Goal: Information Seeking & Learning: Learn about a topic

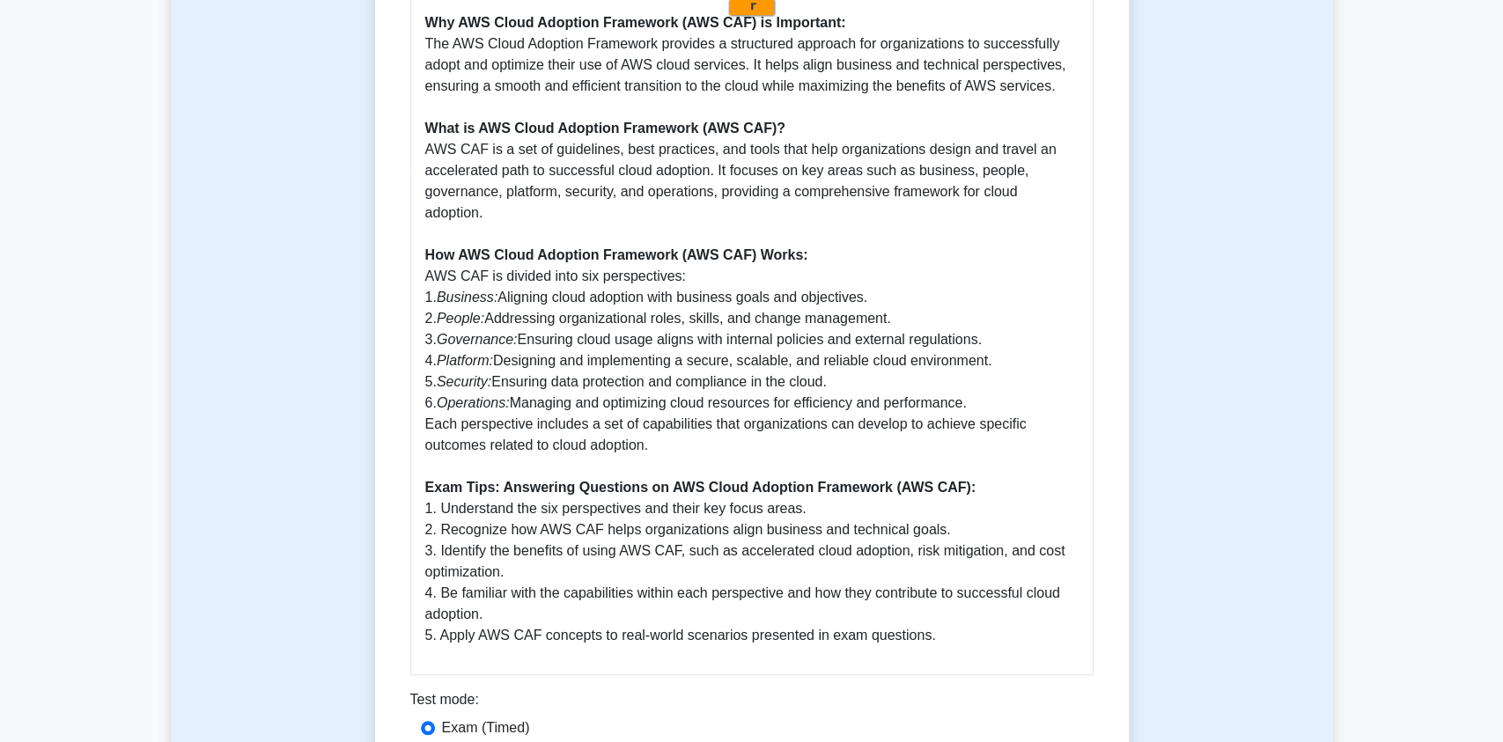
scroll to position [1160, 0]
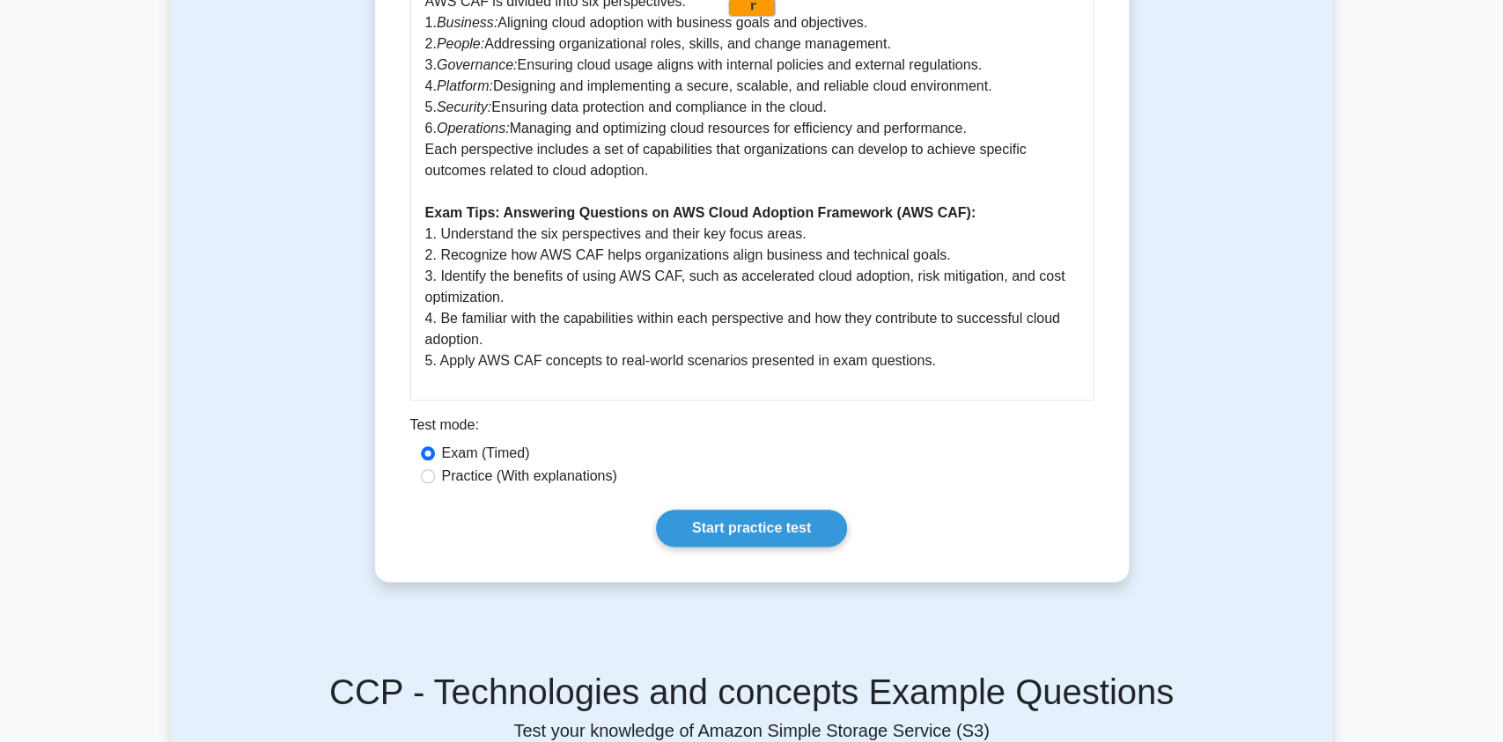
click at [487, 481] on label "Practice (With explanations)" at bounding box center [529, 476] width 175 height 21
click at [435, 481] on input "Practice (With explanations)" at bounding box center [428, 476] width 14 height 14
radio input "true"
click at [786, 516] on link "Start practice test" at bounding box center [751, 528] width 191 height 37
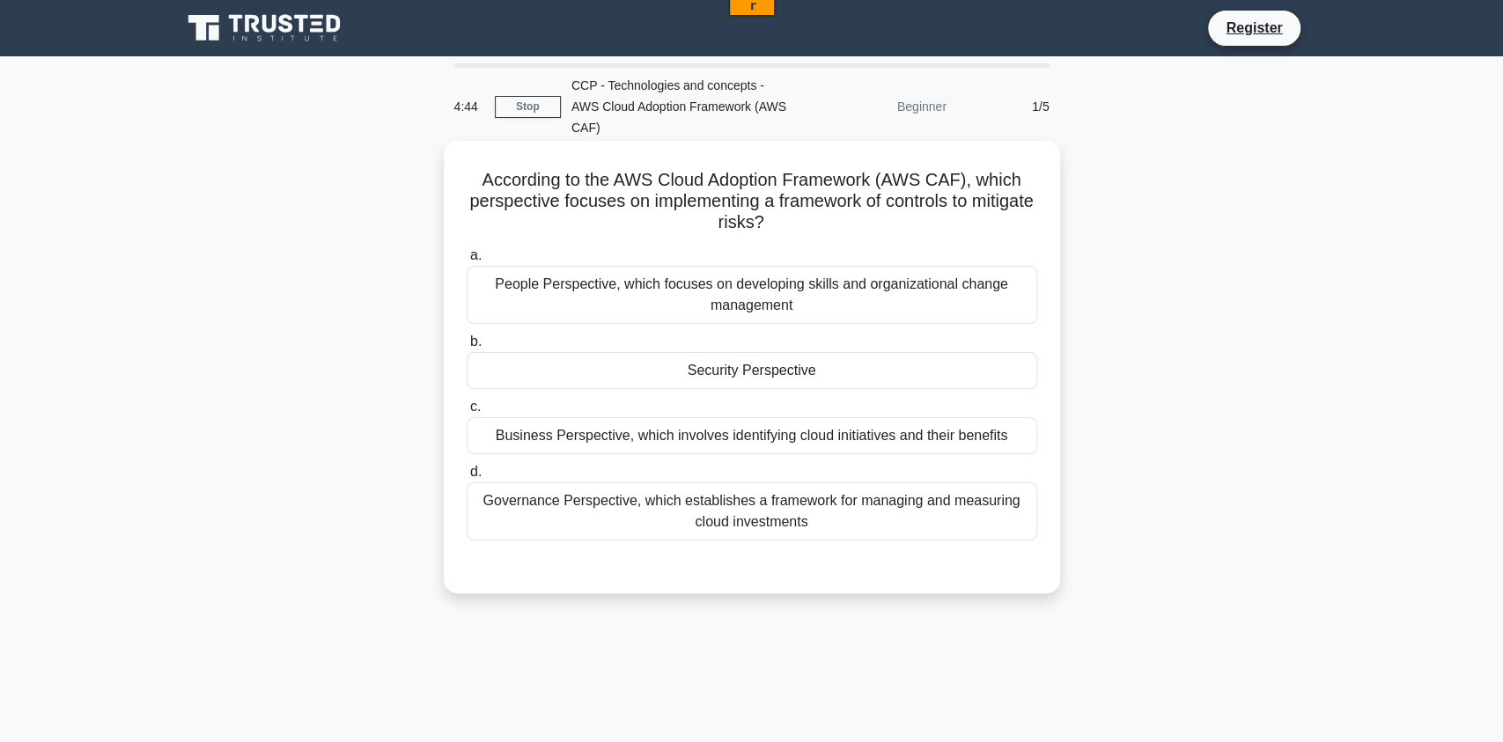
click at [601, 493] on div "Governance Perspective, which establishes a framework for managing and measurin…" at bounding box center [752, 511] width 571 height 58
click at [467, 478] on input "d. Governance Perspective, which establishes a framework for managing and measu…" at bounding box center [467, 472] width 0 height 11
radio input "true"
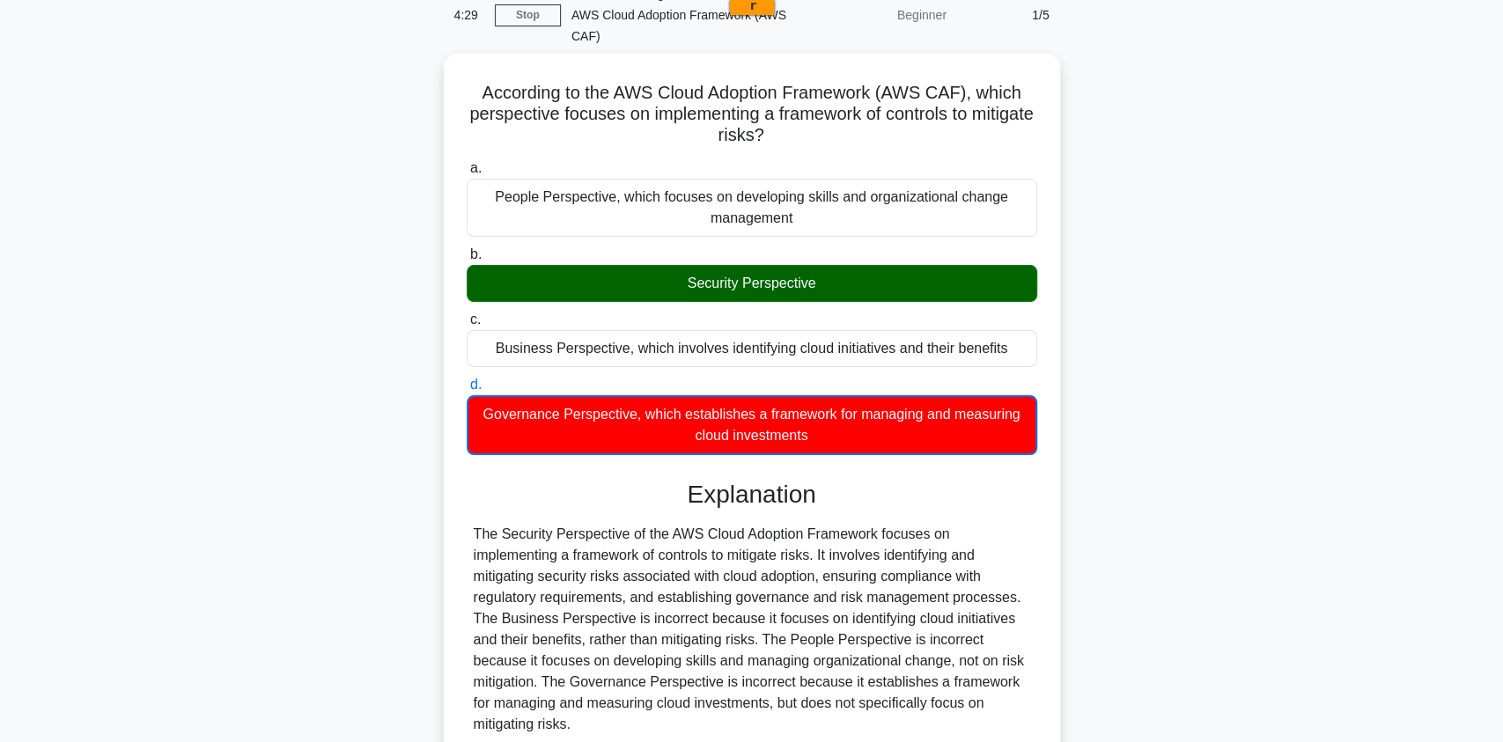
scroll to position [217, 0]
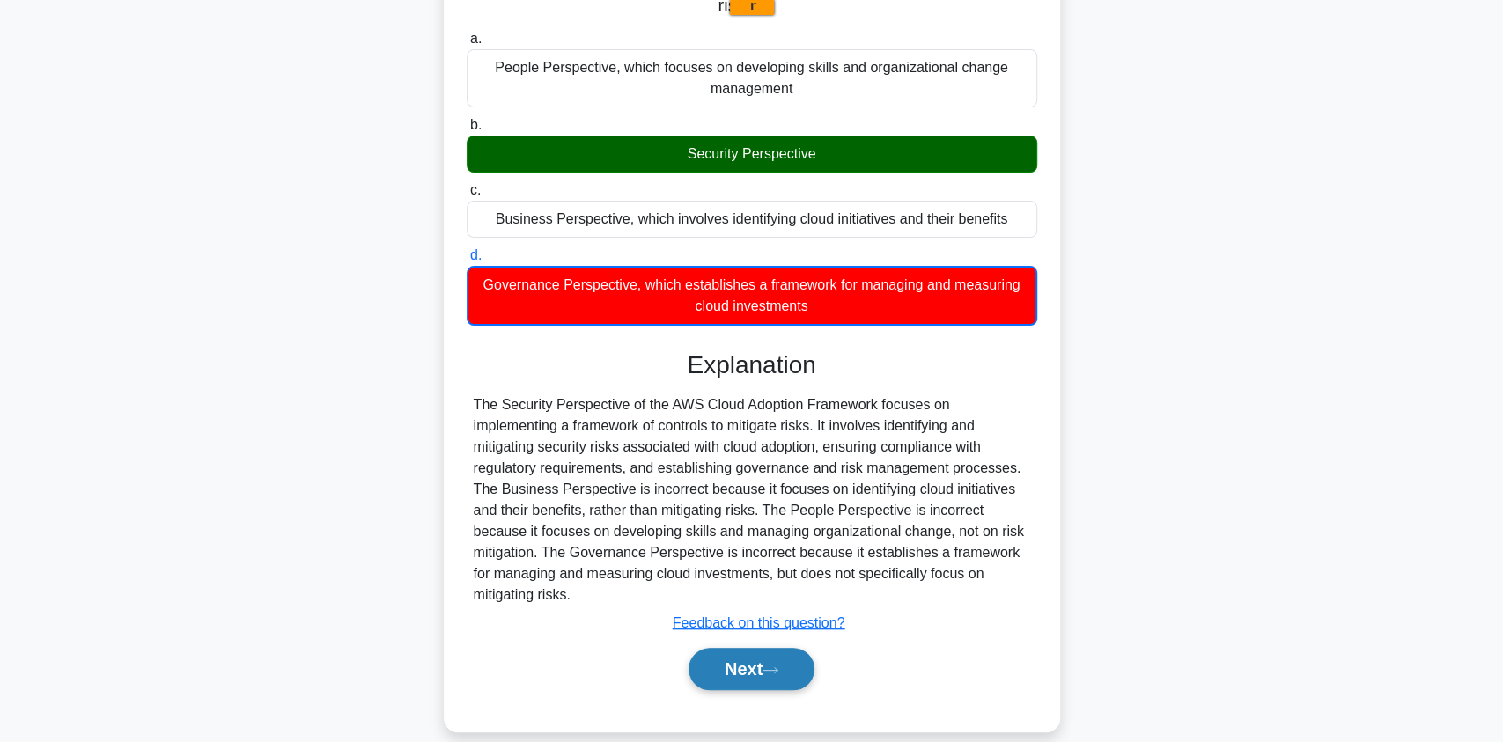
click at [744, 648] on button "Next" at bounding box center [752, 669] width 126 height 42
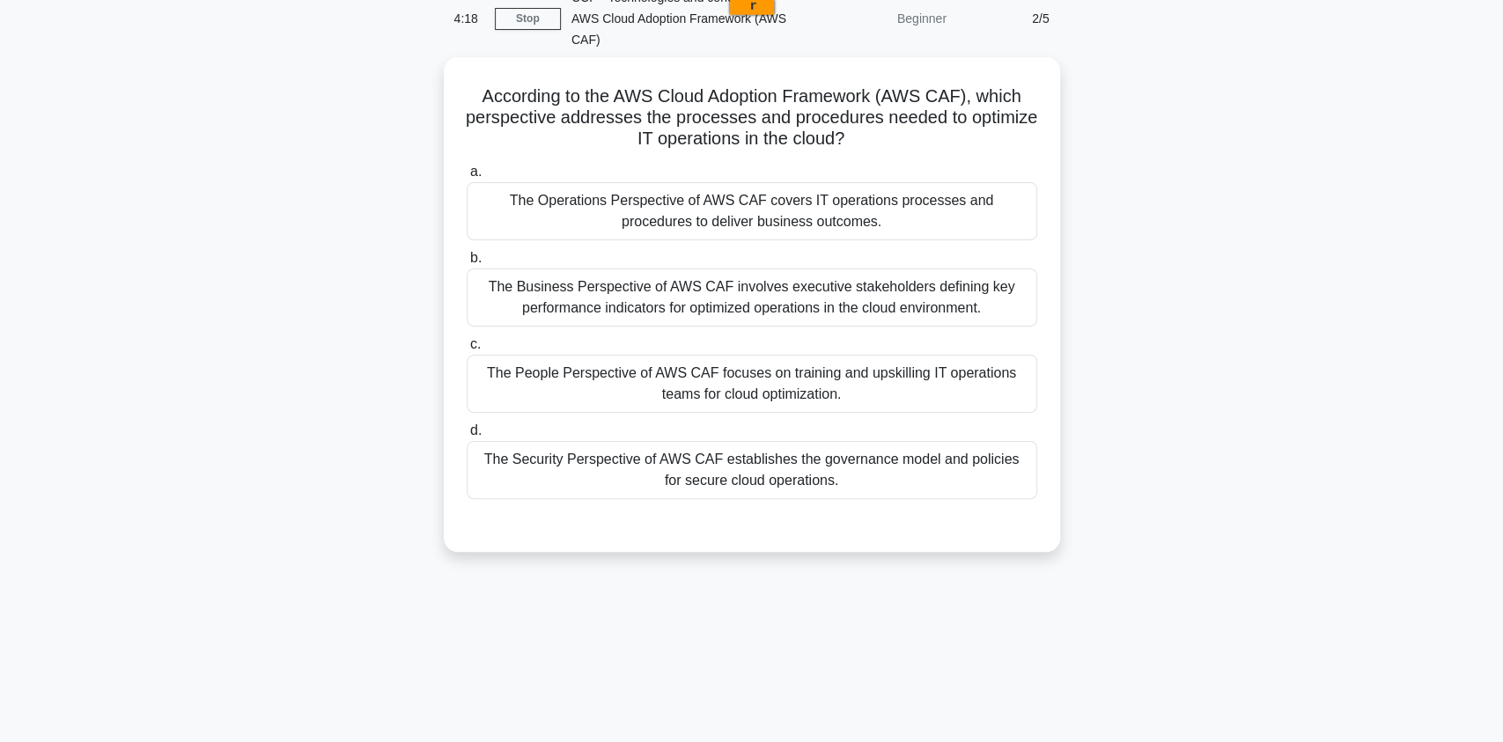
scroll to position [0, 0]
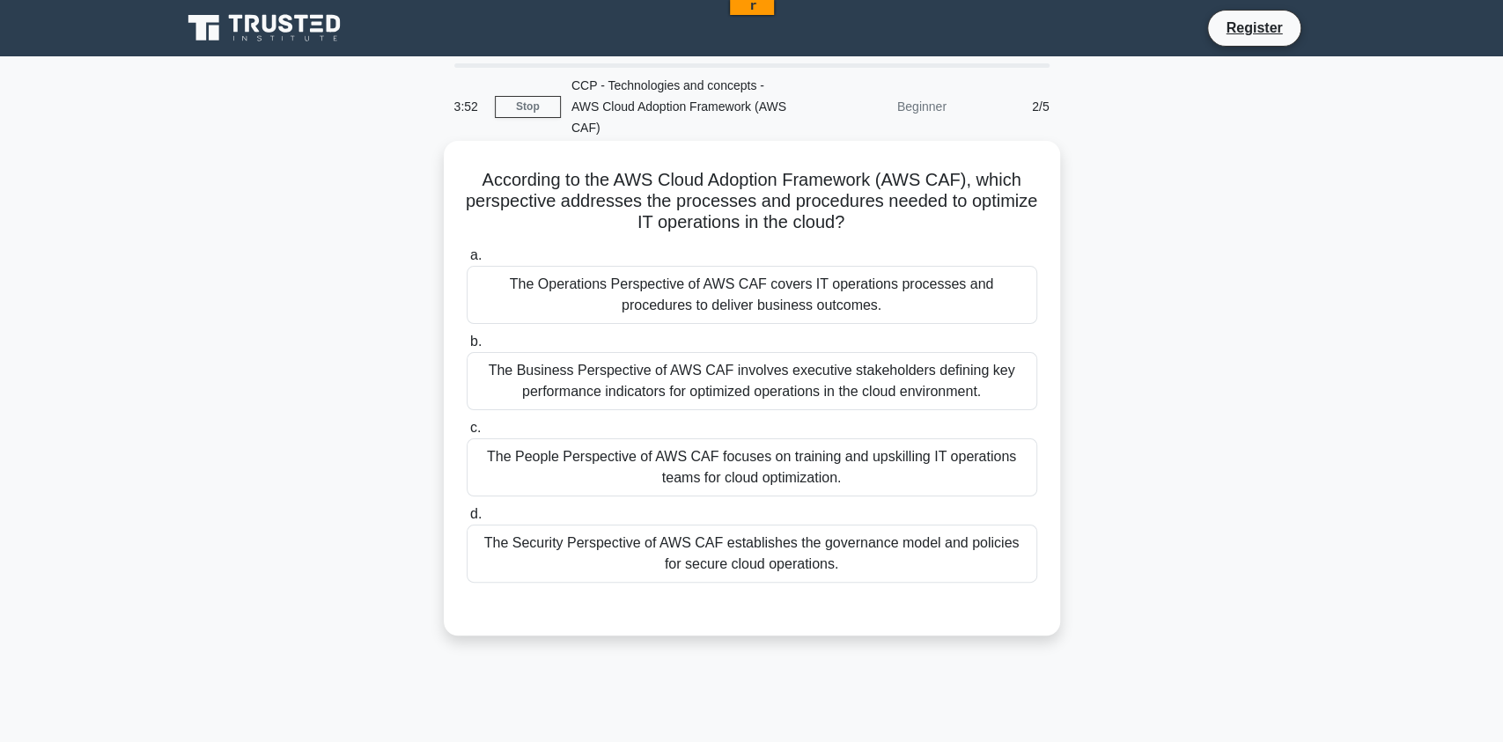
click at [593, 278] on div "The Operations Perspective of AWS CAF covers IT operations processes and proced…" at bounding box center [752, 295] width 571 height 58
click at [467, 261] on input "a. The Operations Perspective of AWS CAF covers IT operations processes and pro…" at bounding box center [467, 255] width 0 height 11
radio input "true"
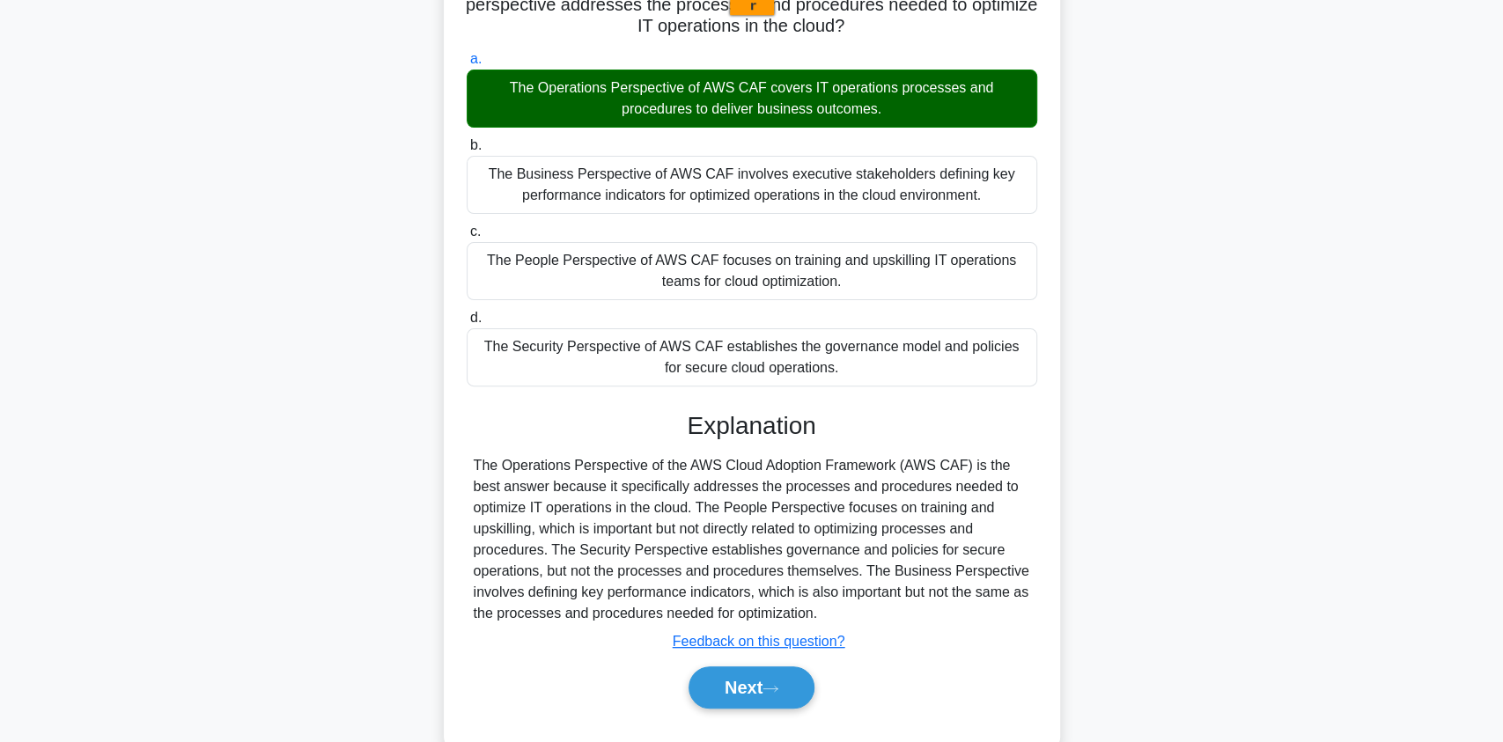
scroll to position [214, 0]
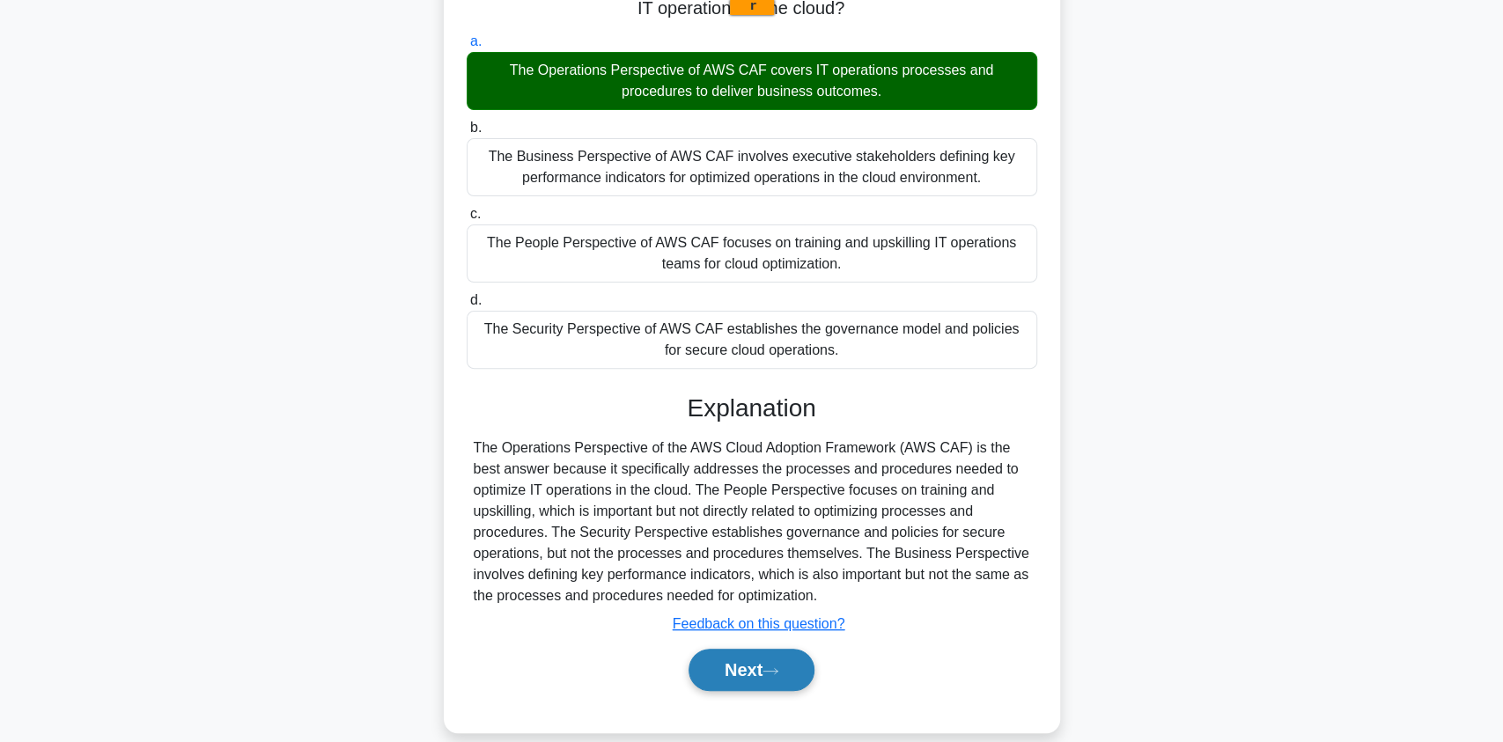
click at [733, 656] on button "Next" at bounding box center [752, 670] width 126 height 42
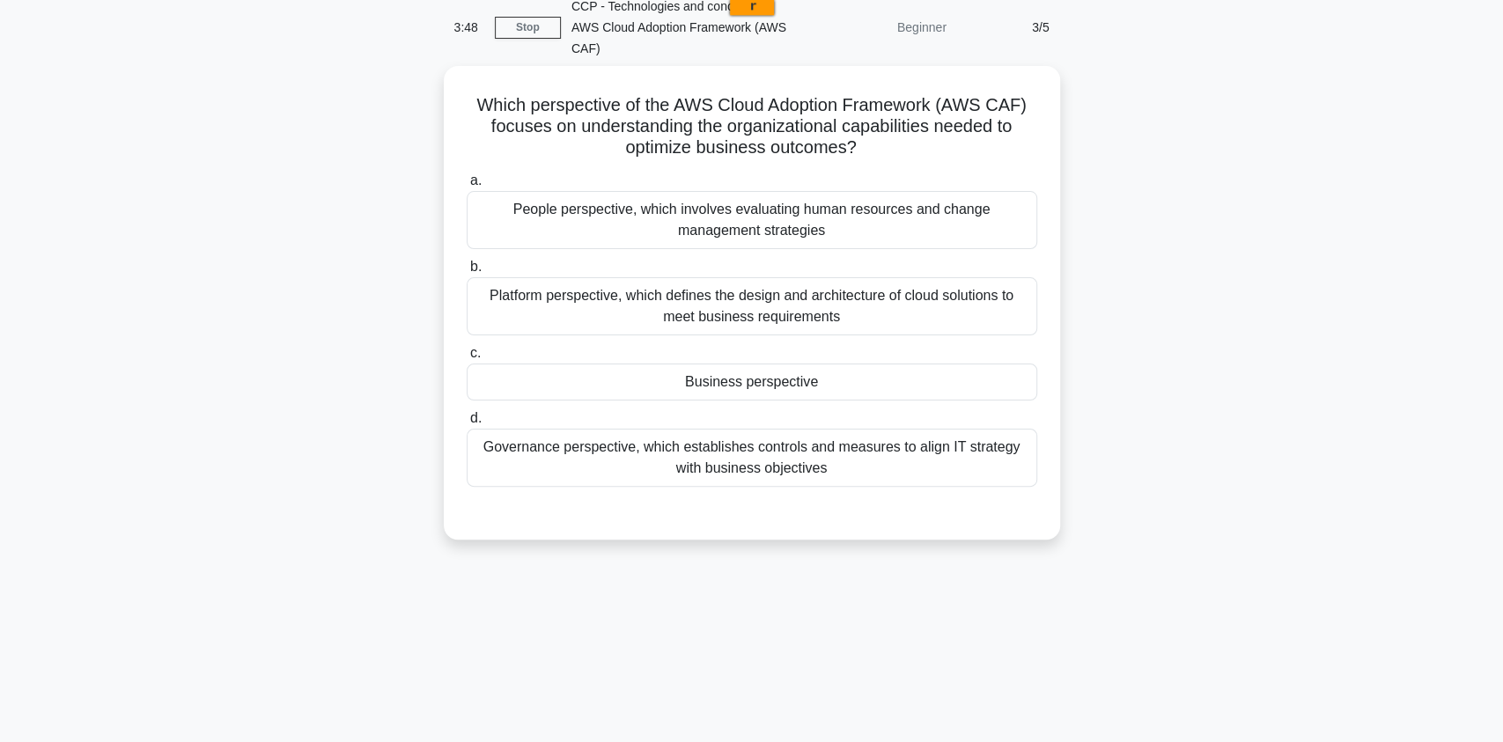
scroll to position [26, 0]
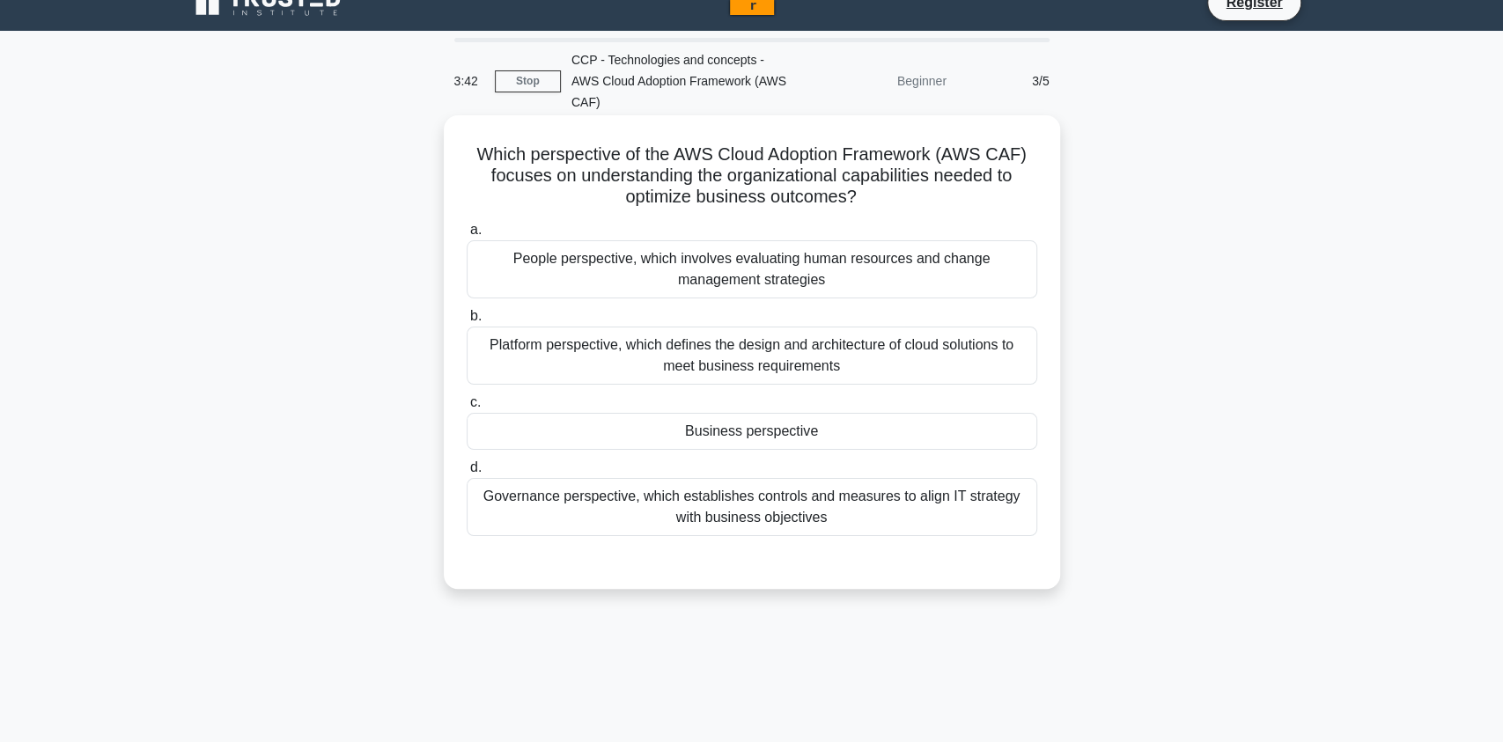
click at [540, 247] on div "People perspective, which involves evaluating human resources and change manage…" at bounding box center [752, 269] width 571 height 58
click at [761, 250] on div "People perspective, which involves evaluating human resources and change manage…" at bounding box center [752, 269] width 571 height 58
click at [467, 236] on input "a. People perspective, which involves evaluating human resources and change man…" at bounding box center [467, 230] width 0 height 11
radio input "true"
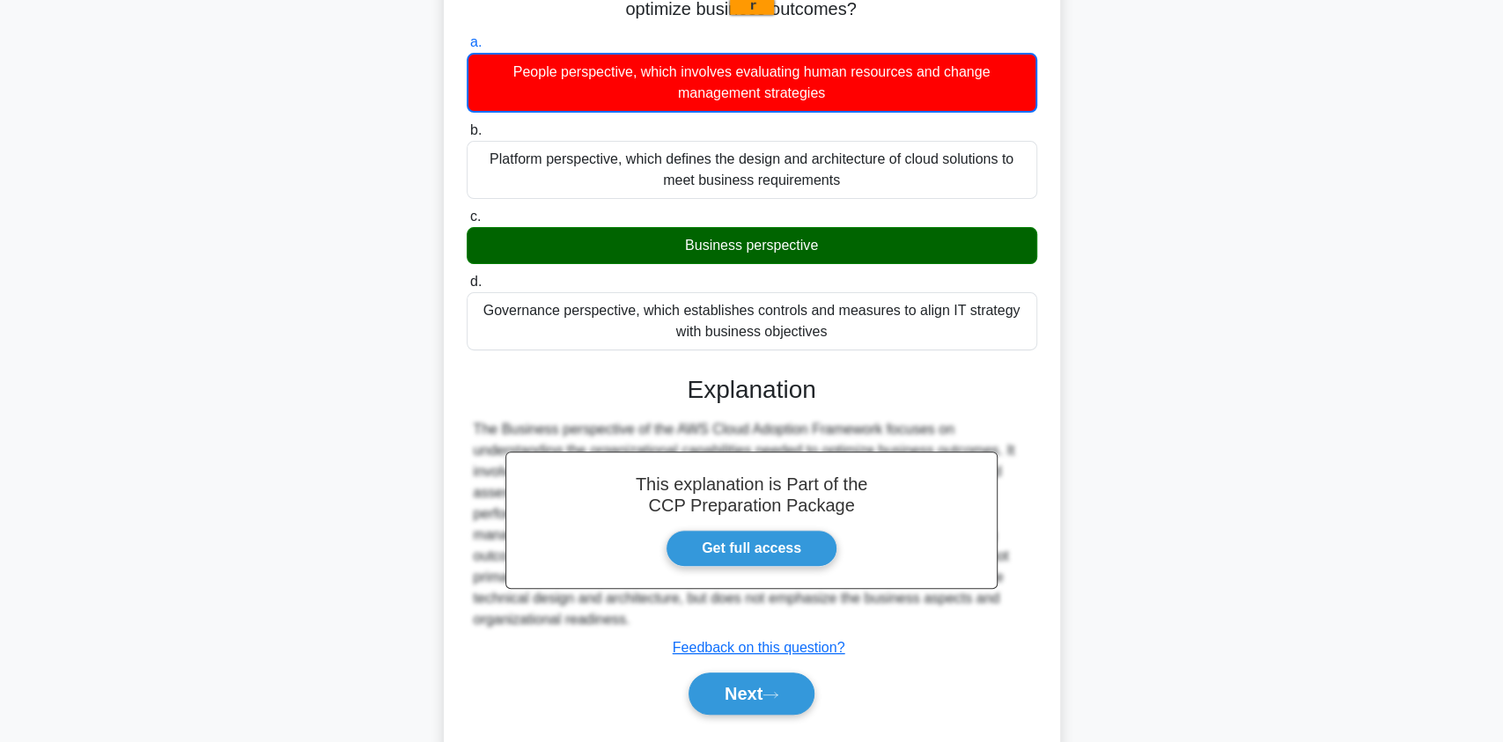
scroll to position [238, 0]
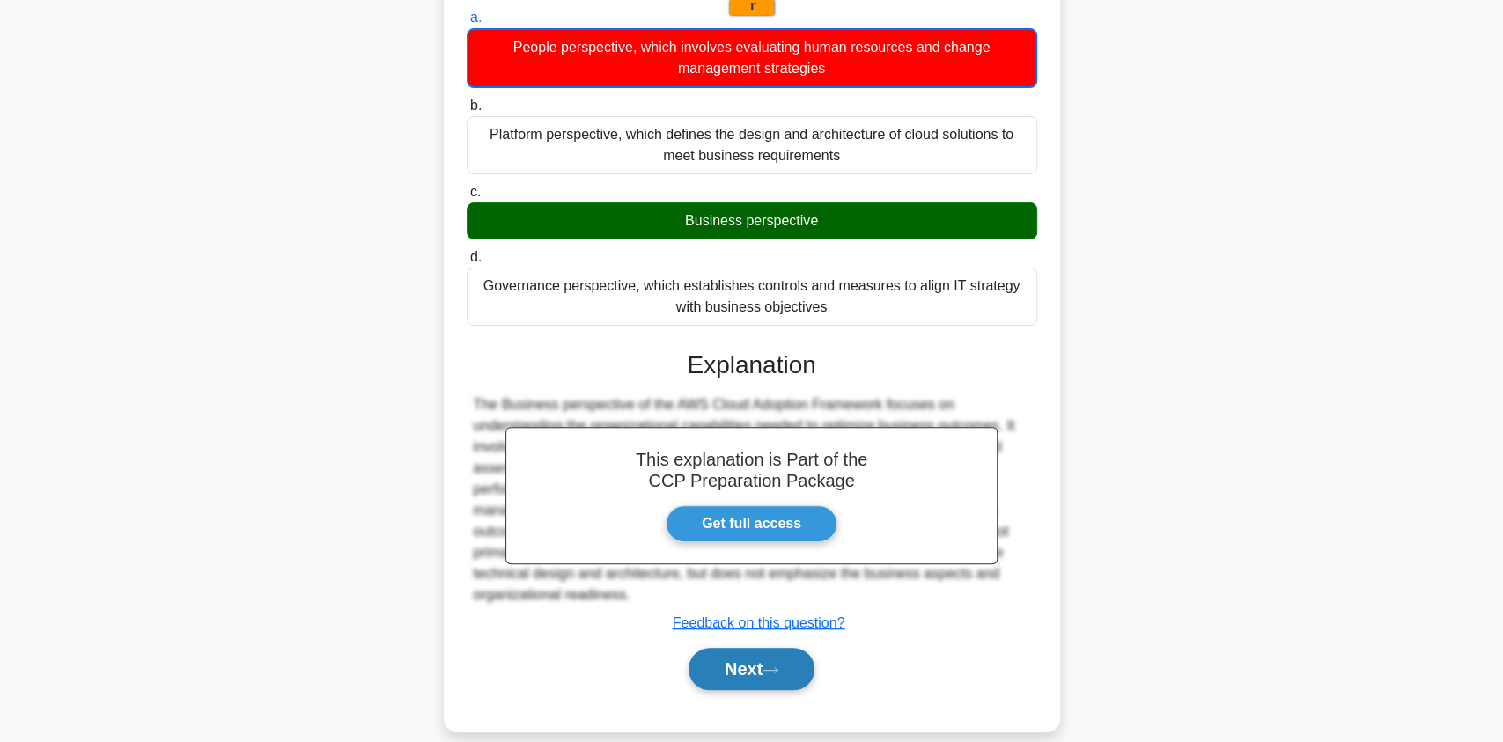
click at [765, 648] on button "Next" at bounding box center [752, 669] width 126 height 42
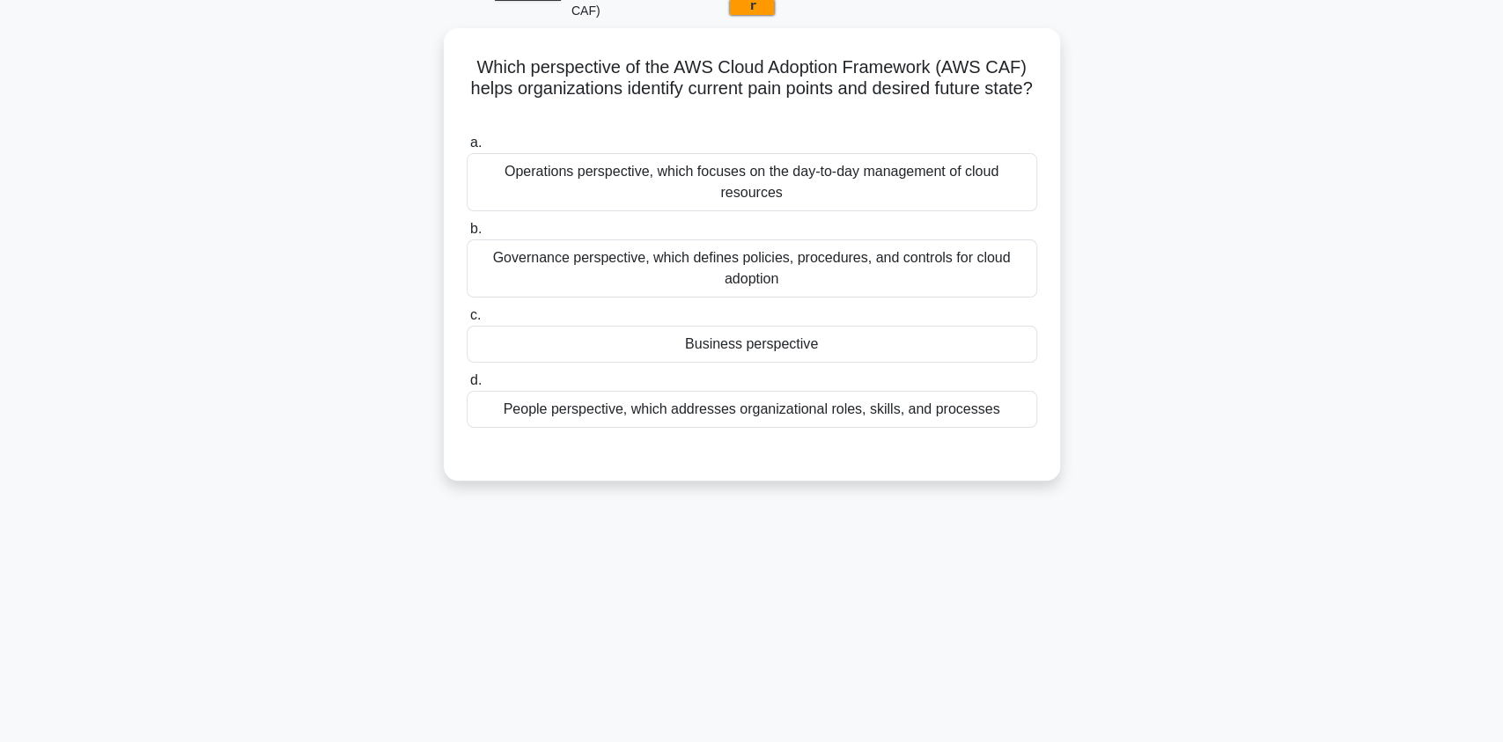
scroll to position [0, 0]
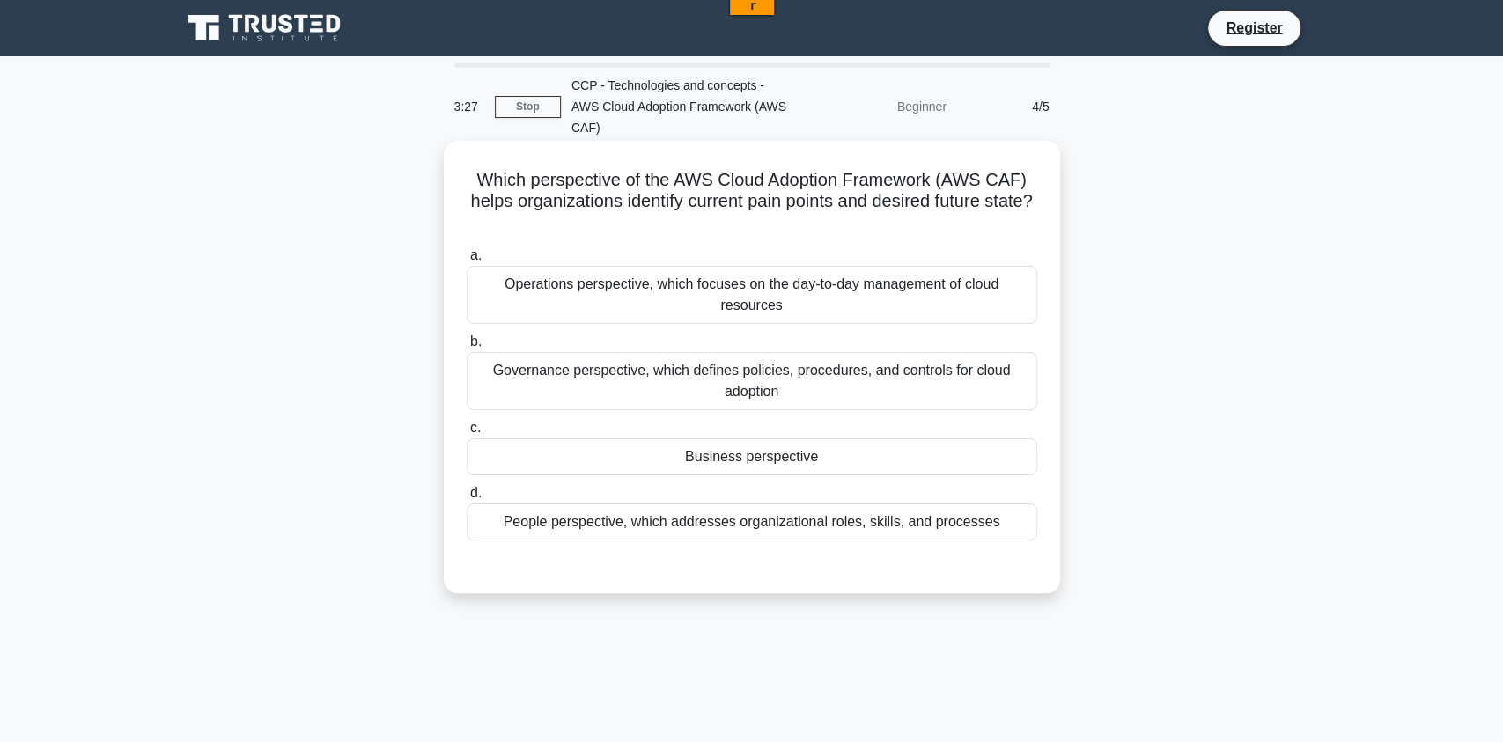
click at [647, 353] on div "Governance perspective, which defines policies, procedures, and controls for cl…" at bounding box center [752, 381] width 571 height 58
click at [467, 348] on input "b. Governance perspective, which defines policies, procedures, and controls for…" at bounding box center [467, 341] width 0 height 11
radio input "true"
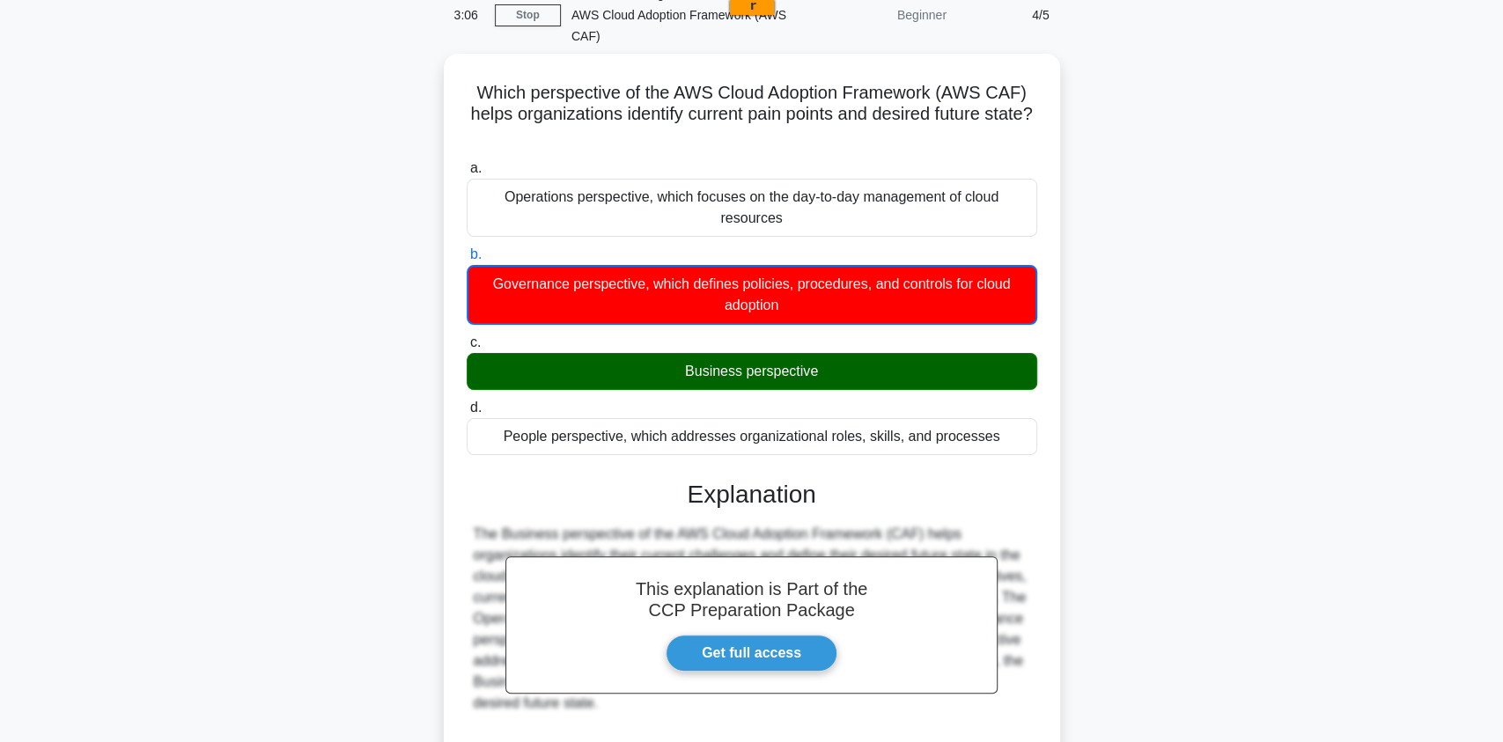
scroll to position [217, 0]
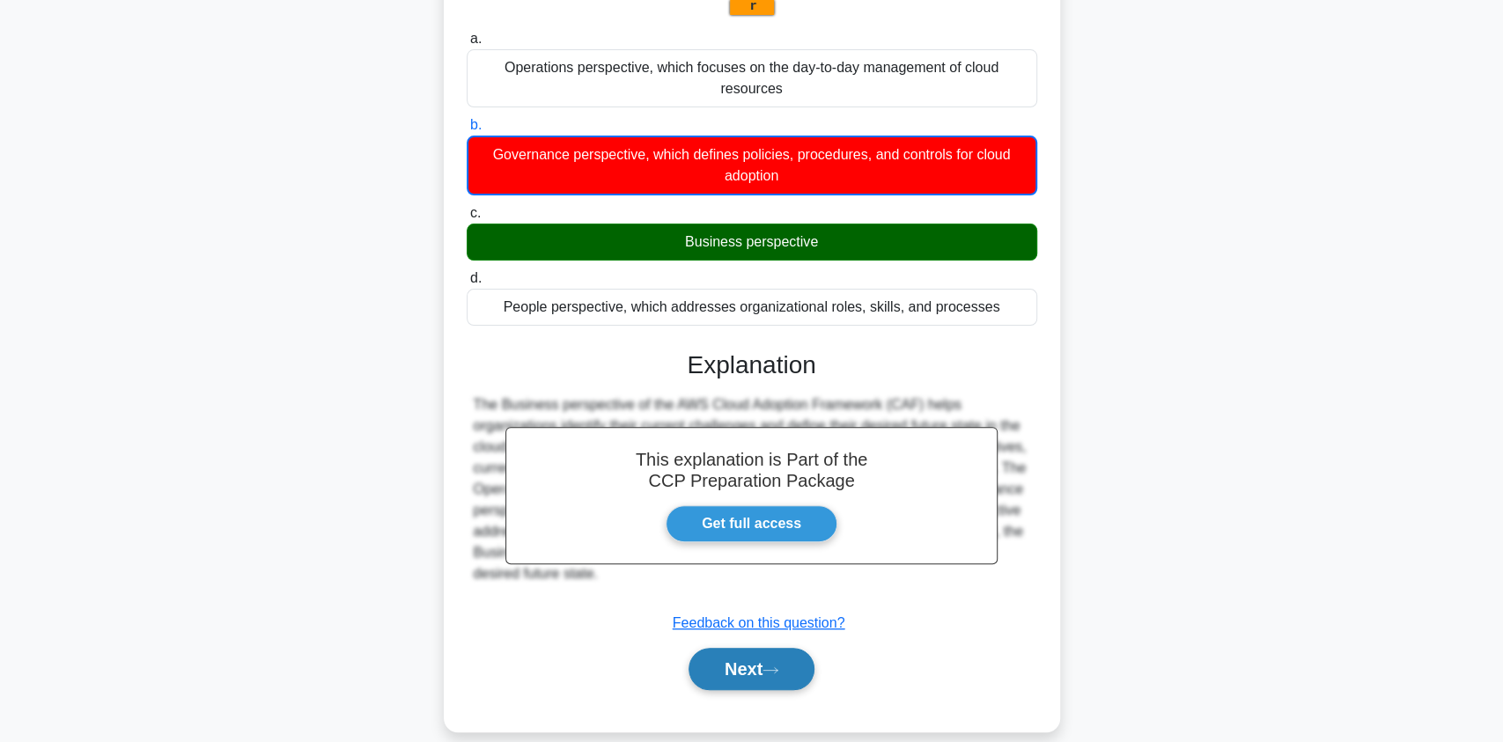
click at [777, 667] on icon at bounding box center [770, 669] width 14 height 5
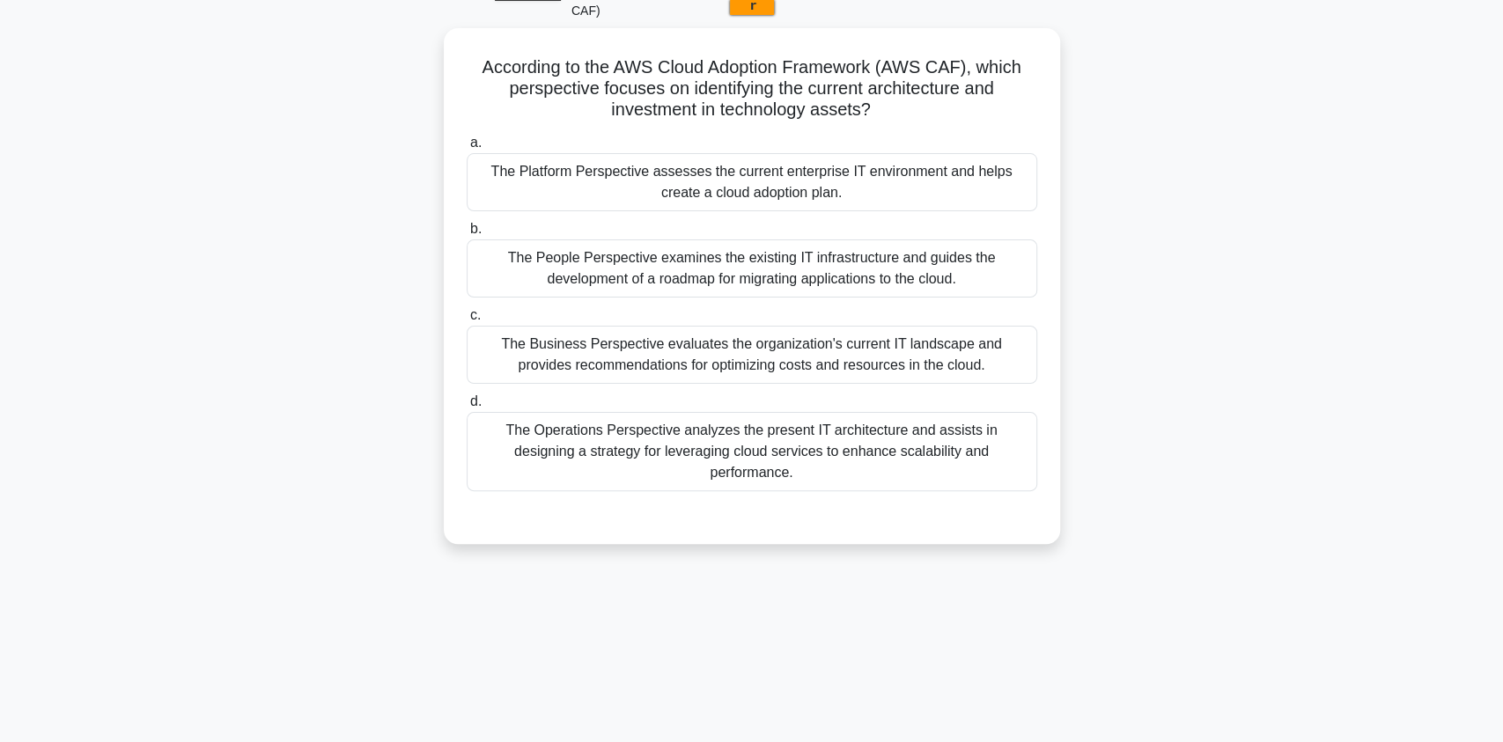
scroll to position [0, 0]
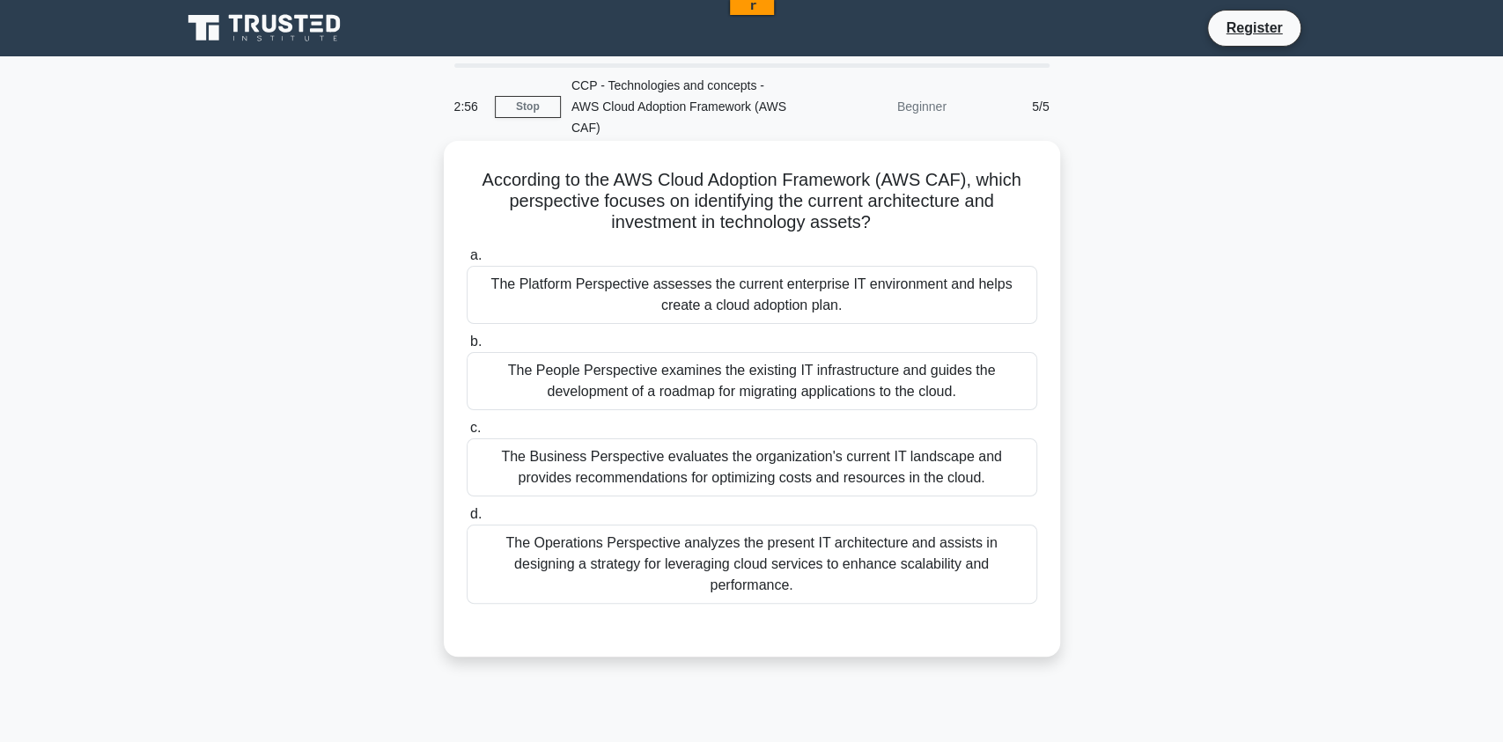
click at [616, 290] on div "The Platform Perspective assesses the current enterprise IT environment and hel…" at bounding box center [752, 295] width 571 height 58
click at [467, 261] on input "a. The Platform Perspective assesses the current enterprise IT environment and …" at bounding box center [467, 255] width 0 height 11
radio input "true"
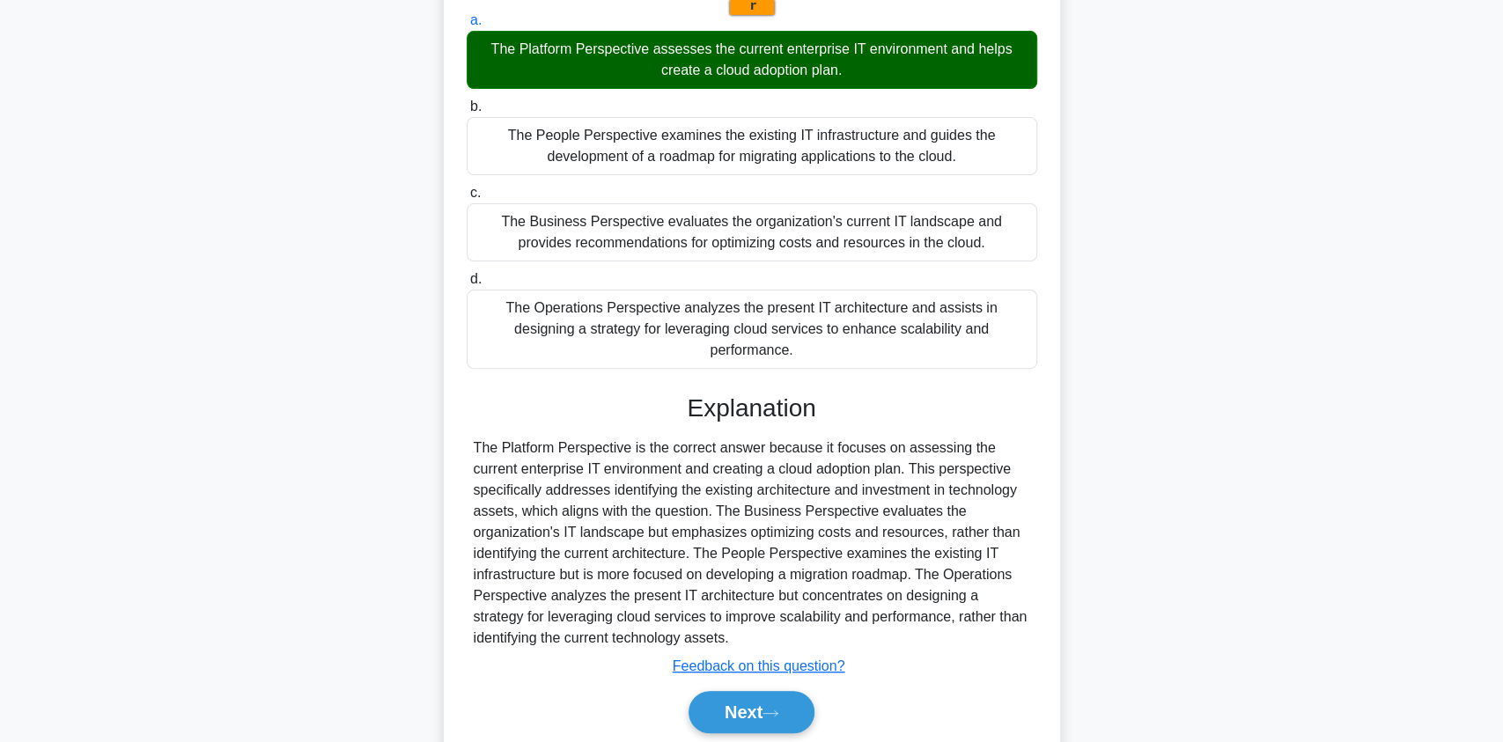
scroll to position [256, 0]
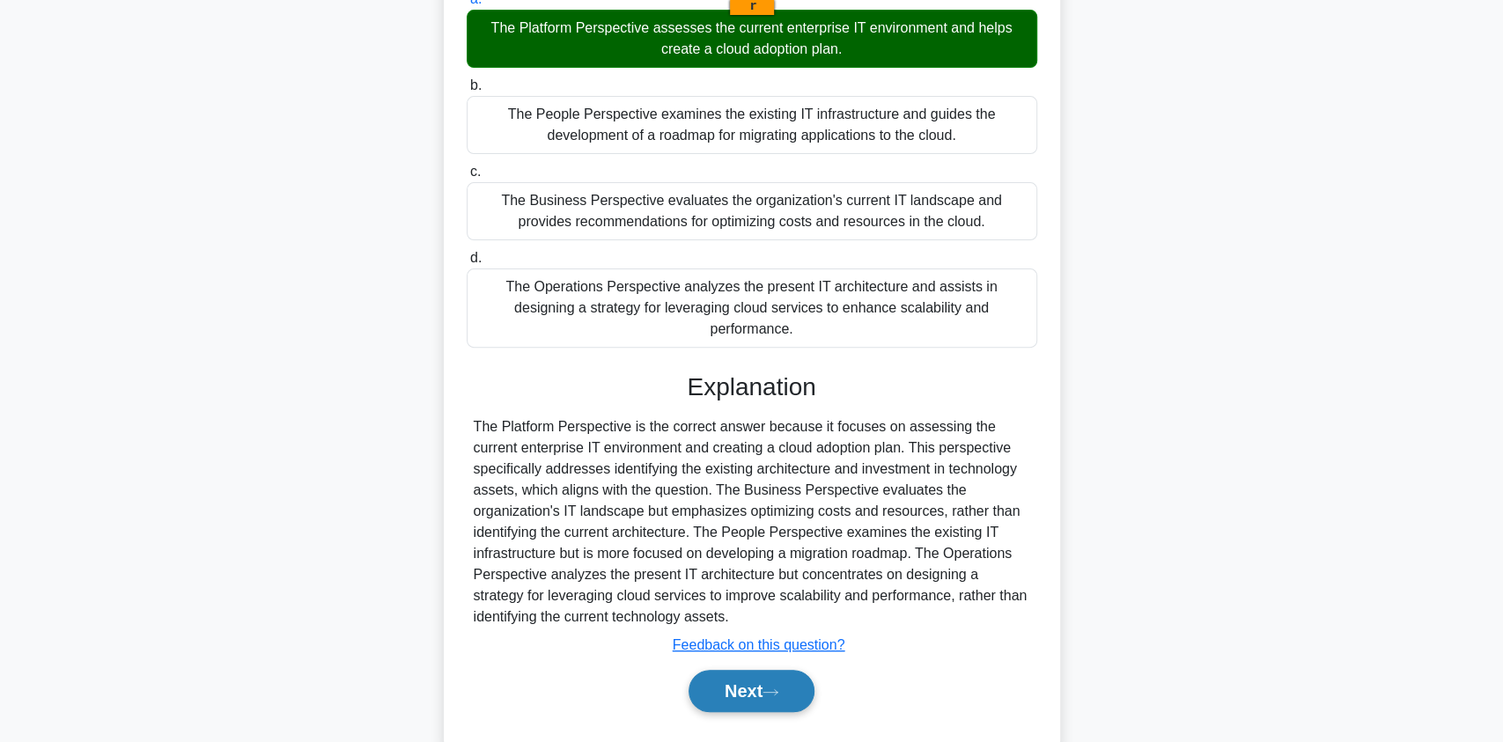
click at [747, 670] on button "Next" at bounding box center [752, 691] width 126 height 42
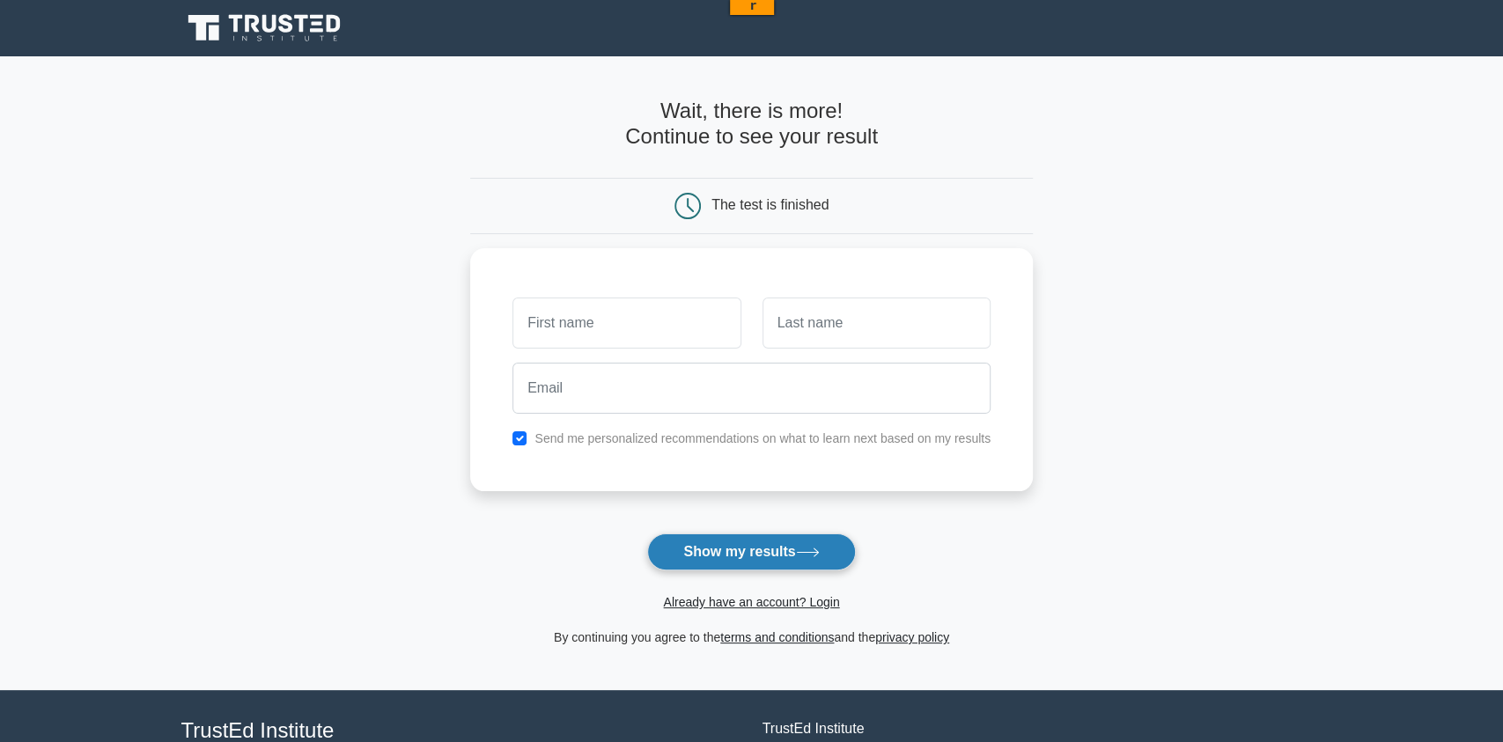
click at [737, 558] on button "Show my results" at bounding box center [751, 552] width 208 height 37
click at [351, 105] on main "Wait, there is more! Continue to see your result The test is finished and the" at bounding box center [751, 373] width 1503 height 634
